Goal: Check status: Check status

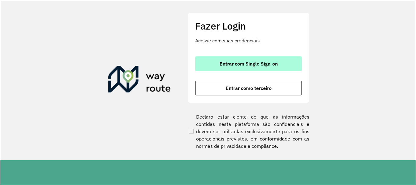
click at [254, 63] on span "Entrar com Single Sign-on" at bounding box center [249, 63] width 58 height 5
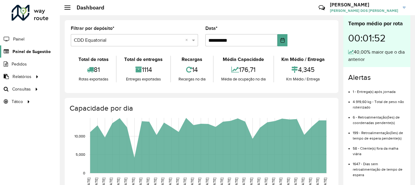
click at [23, 50] on span "Painel de Sugestão" at bounding box center [32, 51] width 38 height 6
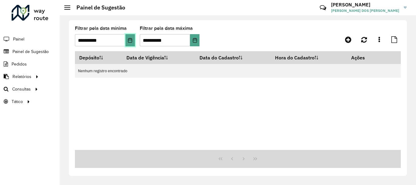
click at [131, 44] on button "Choose Date" at bounding box center [130, 40] width 9 height 12
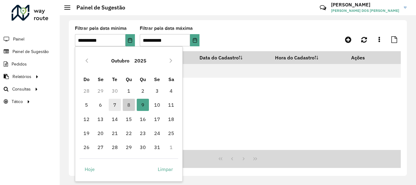
click at [115, 106] on span "7" at bounding box center [115, 105] width 12 height 12
type input "**********"
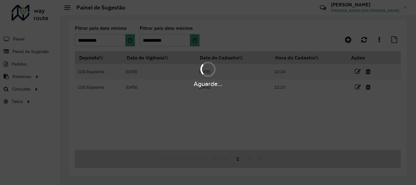
click at [196, 39] on div "Aguarde..." at bounding box center [208, 92] width 416 height 185
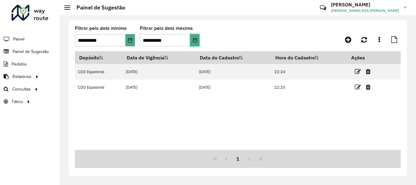
click at [195, 41] on icon "Choose Date" at bounding box center [195, 40] width 5 height 5
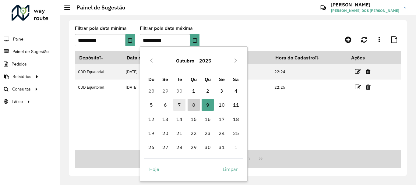
click at [178, 105] on span "7" at bounding box center [179, 105] width 12 height 12
type input "**********"
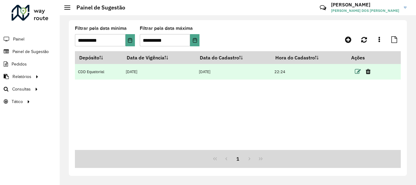
click at [359, 70] on icon at bounding box center [358, 72] width 6 height 6
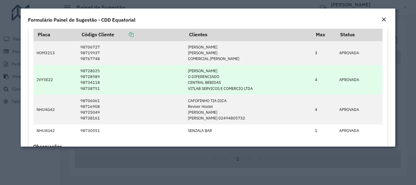
scroll to position [274, 0]
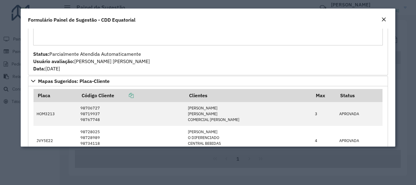
click at [385, 20] on em "Close" at bounding box center [384, 19] width 5 height 5
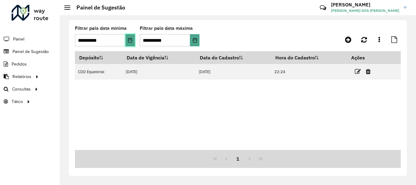
click at [128, 39] on icon "Choose Date" at bounding box center [130, 40] width 5 height 5
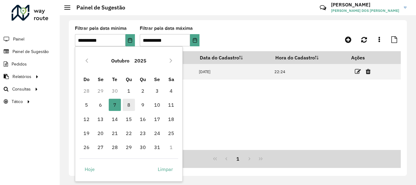
click at [126, 106] on span "8" at bounding box center [129, 105] width 12 height 12
type input "**********"
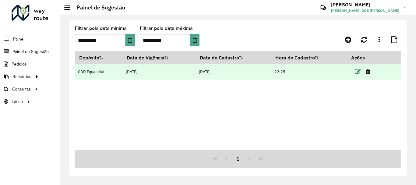
click at [361, 71] on icon at bounding box center [358, 72] width 6 height 6
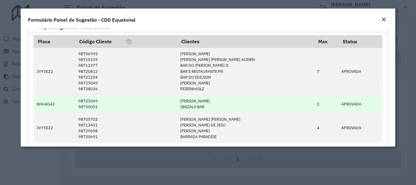
scroll to position [518, 0]
